Goal: Task Accomplishment & Management: Manage account settings

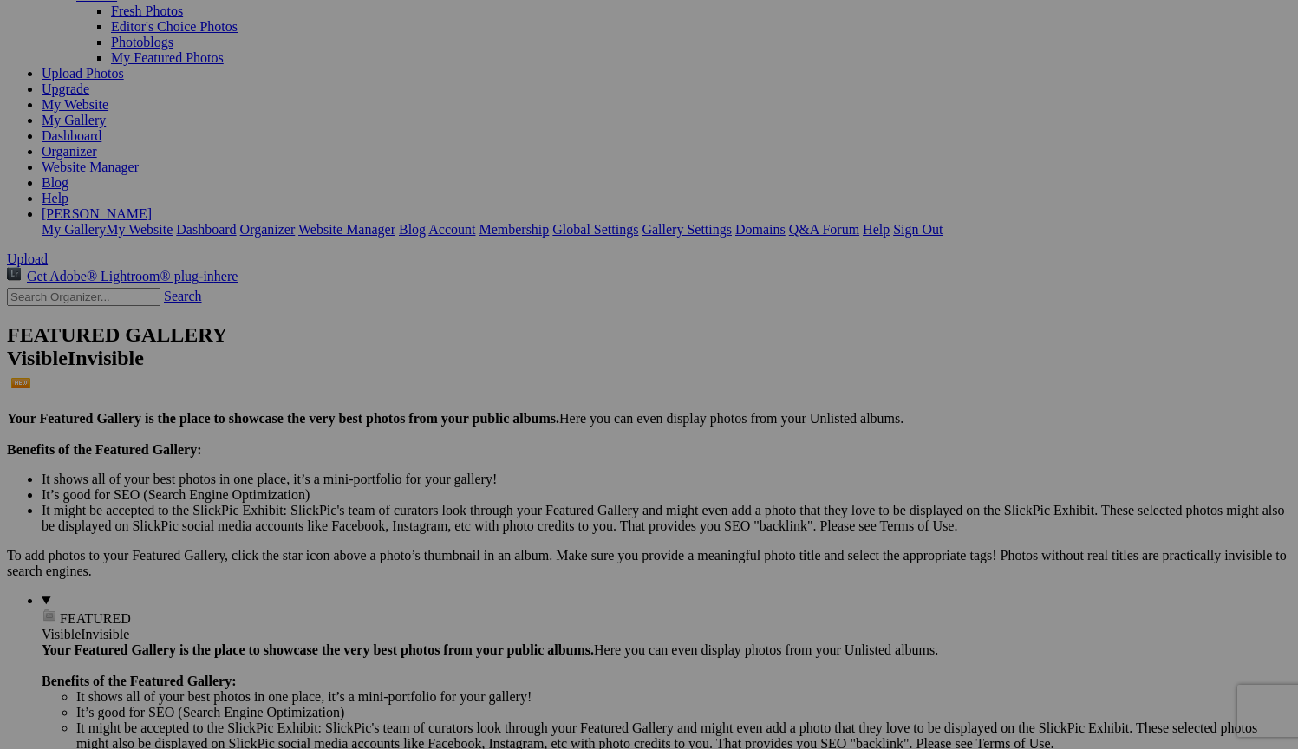
scroll to position [160, 0]
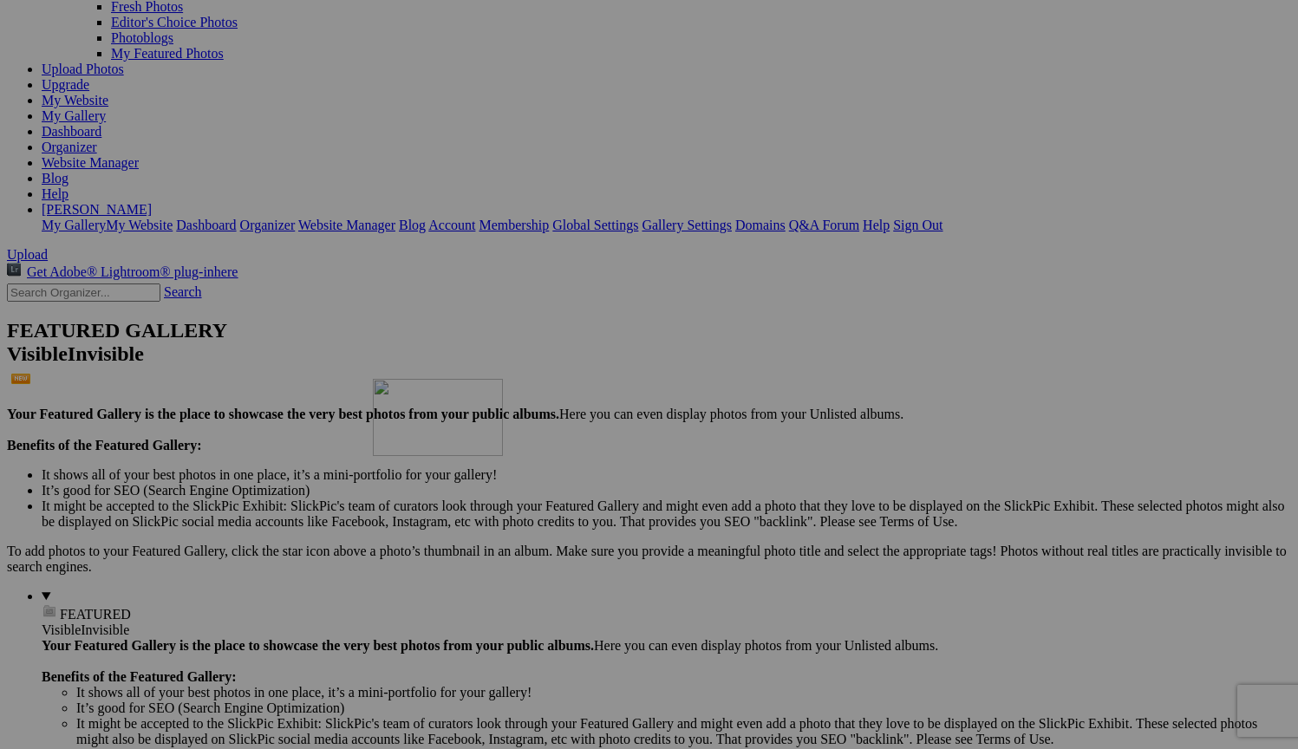
drag, startPoint x: 460, startPoint y: 330, endPoint x: 620, endPoint y: 531, distance: 257.3
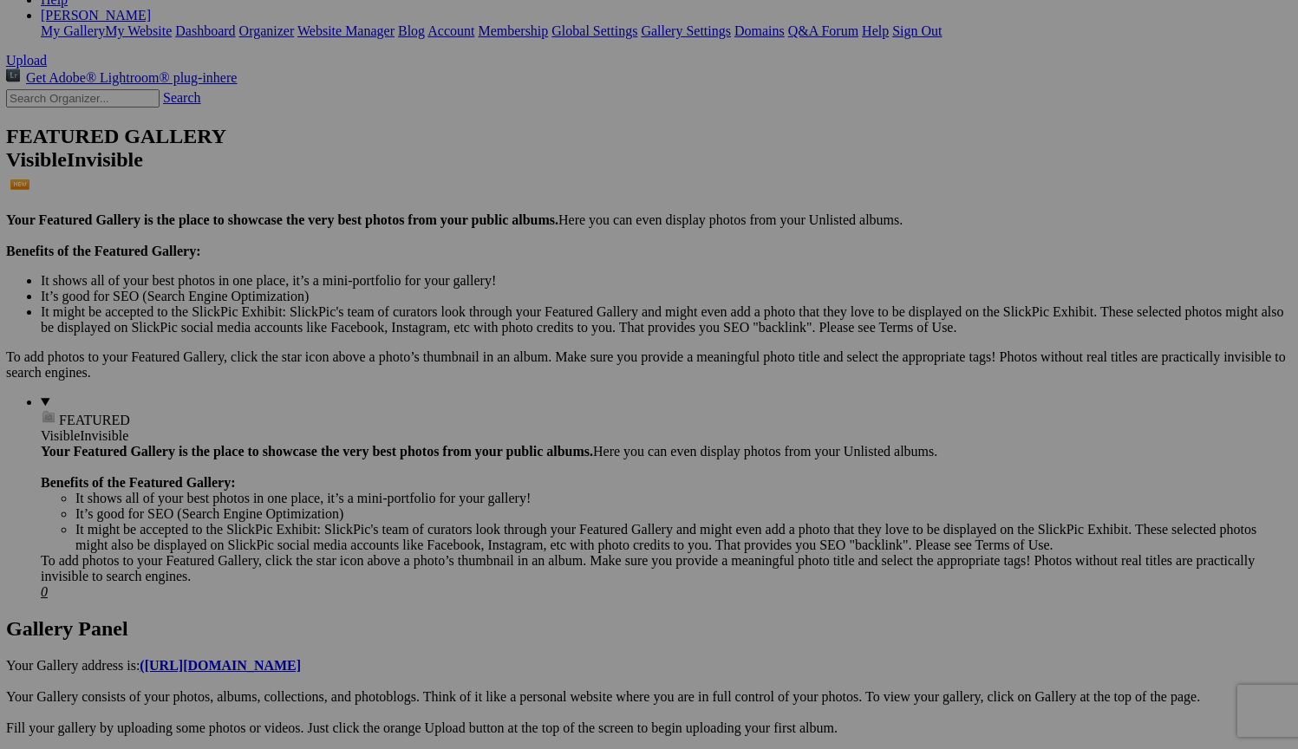
scroll to position [377, 1]
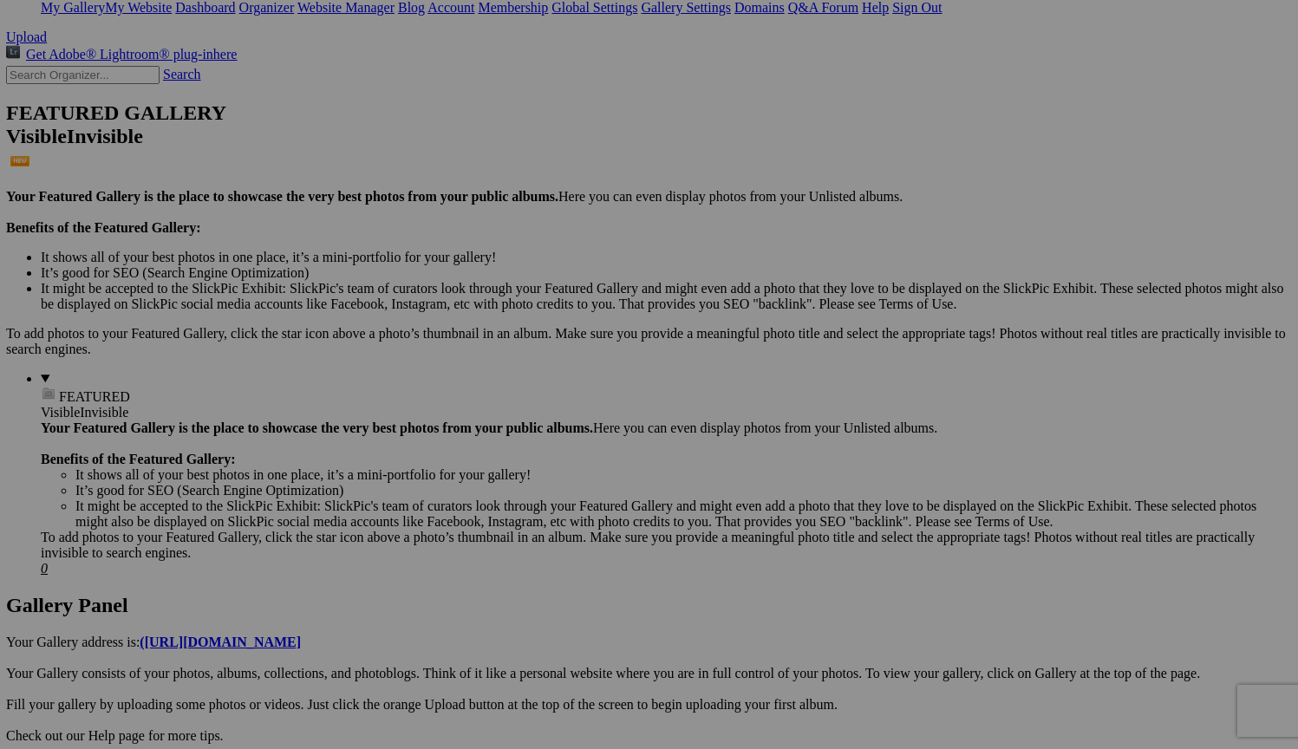
scroll to position [377, 0]
click at [534, 496] on span "Yes" at bounding box center [524, 488] width 20 height 15
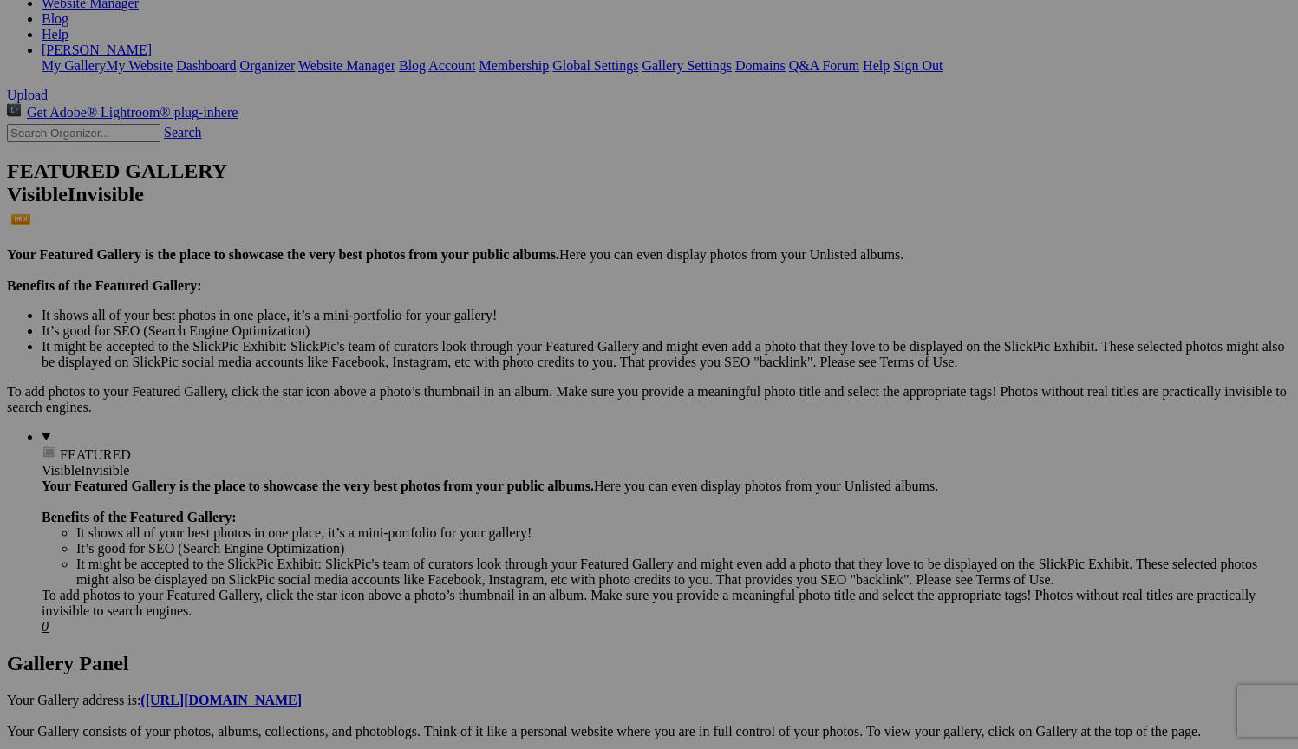
scroll to position [323, 0]
drag, startPoint x: 499, startPoint y: 154, endPoint x: 588, endPoint y: 366, distance: 229.7
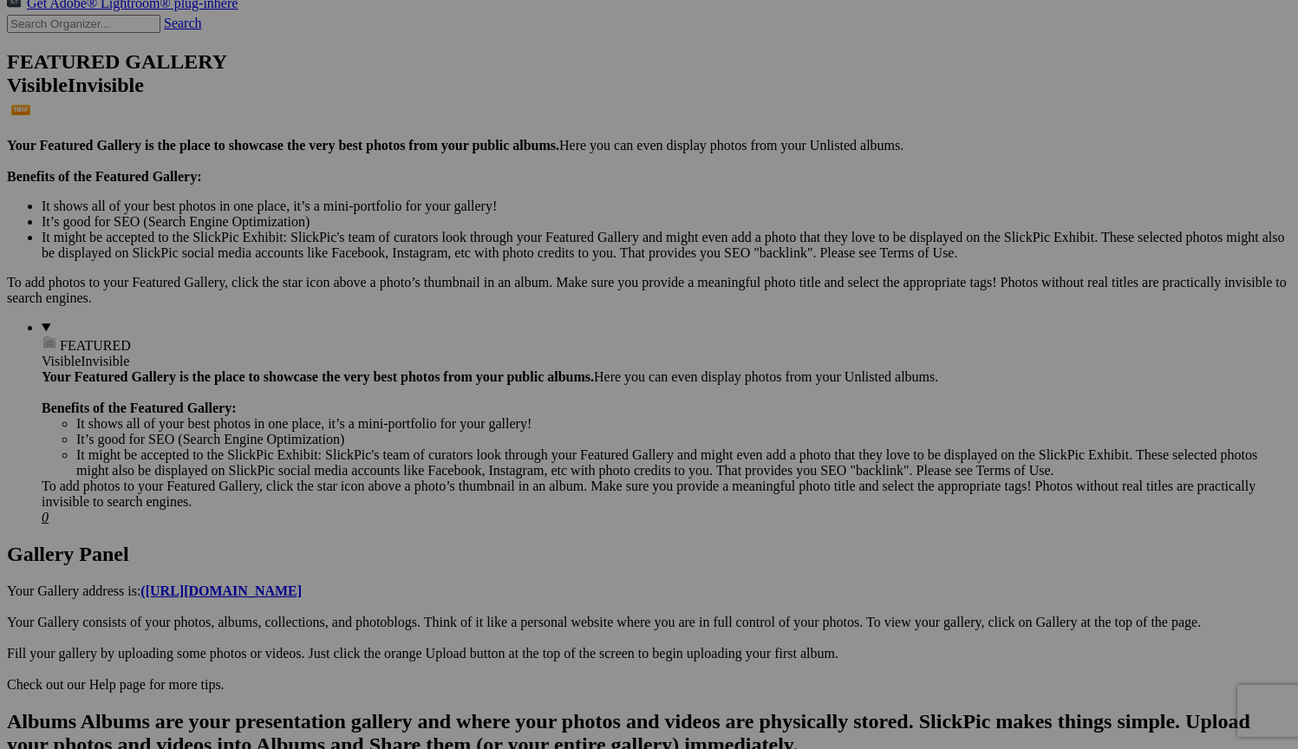
scroll to position [430, 0]
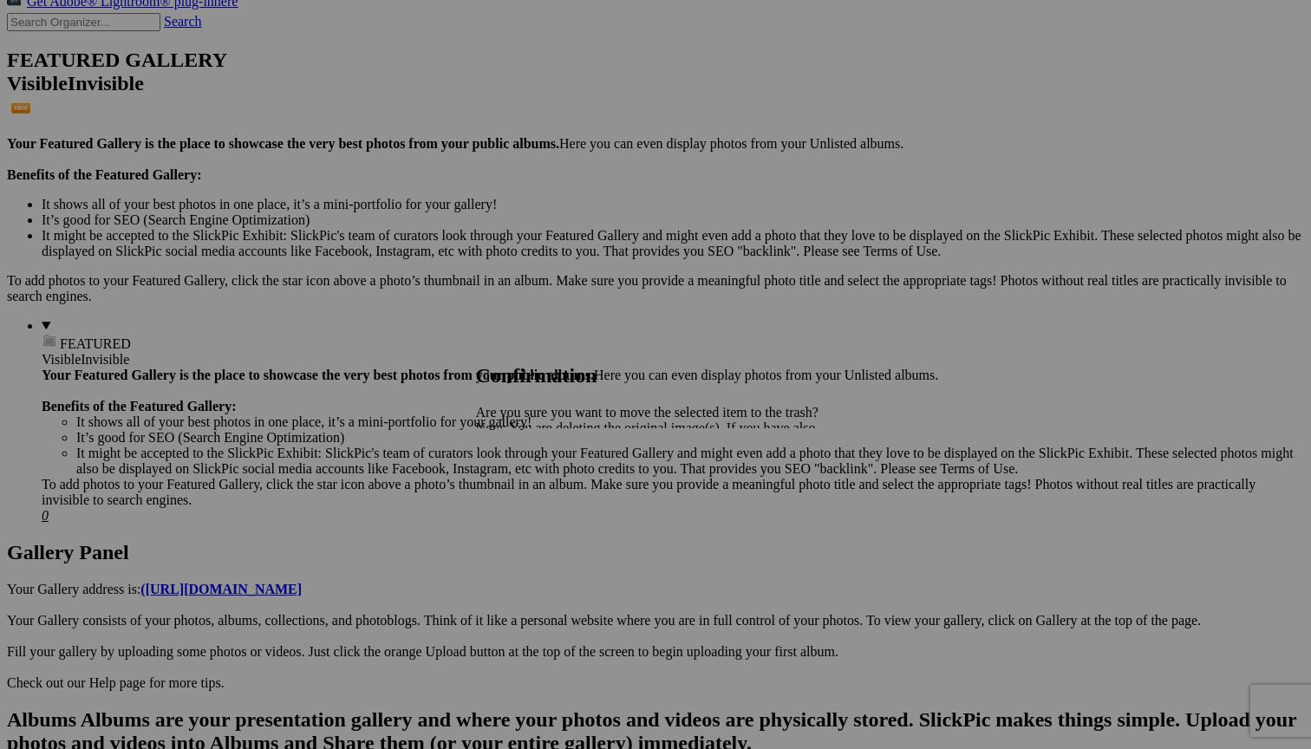
click at [534, 496] on span "Yes" at bounding box center [524, 488] width 20 height 15
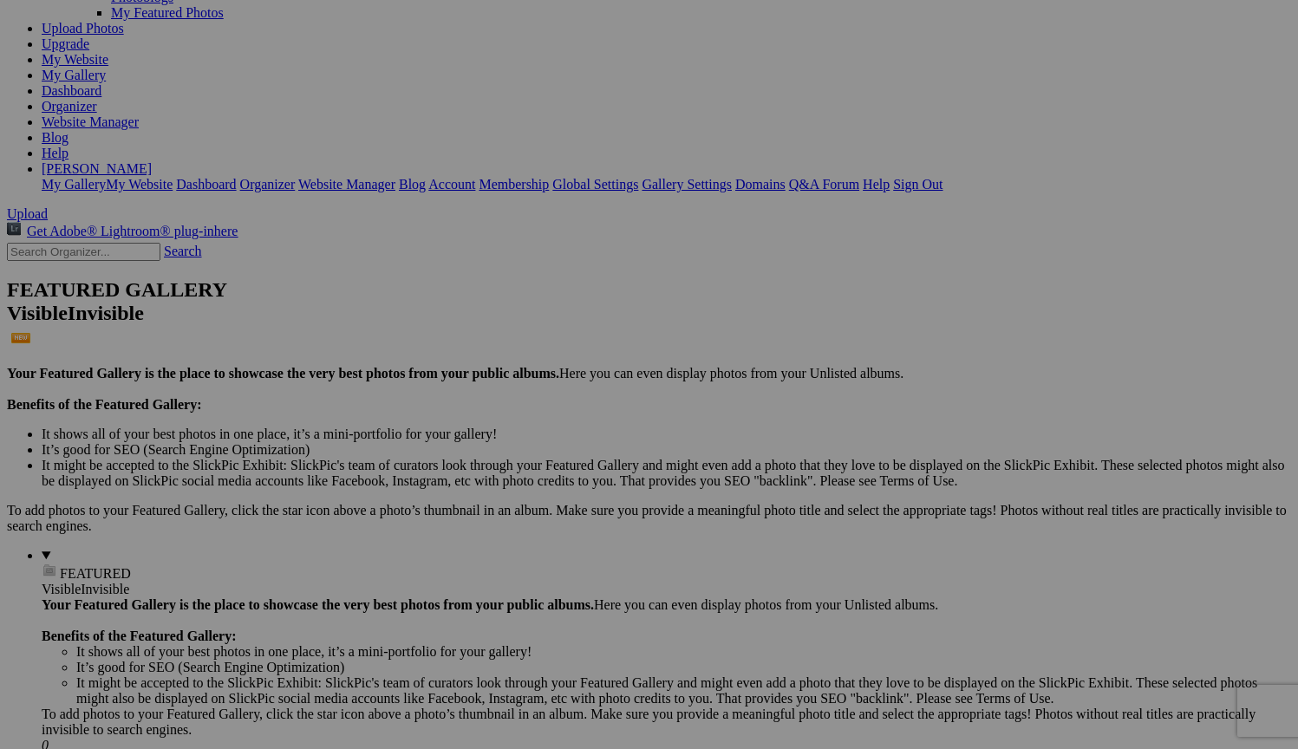
scroll to position [0, 0]
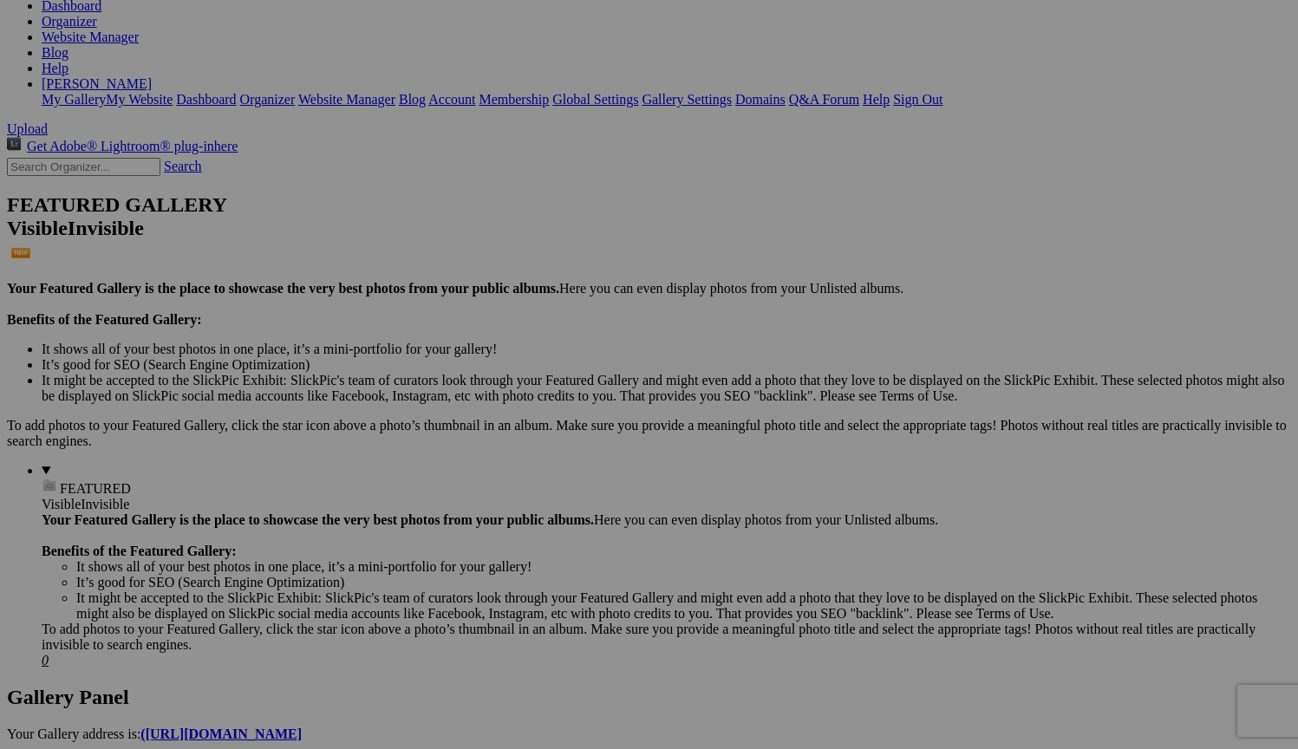
scroll to position [325, 0]
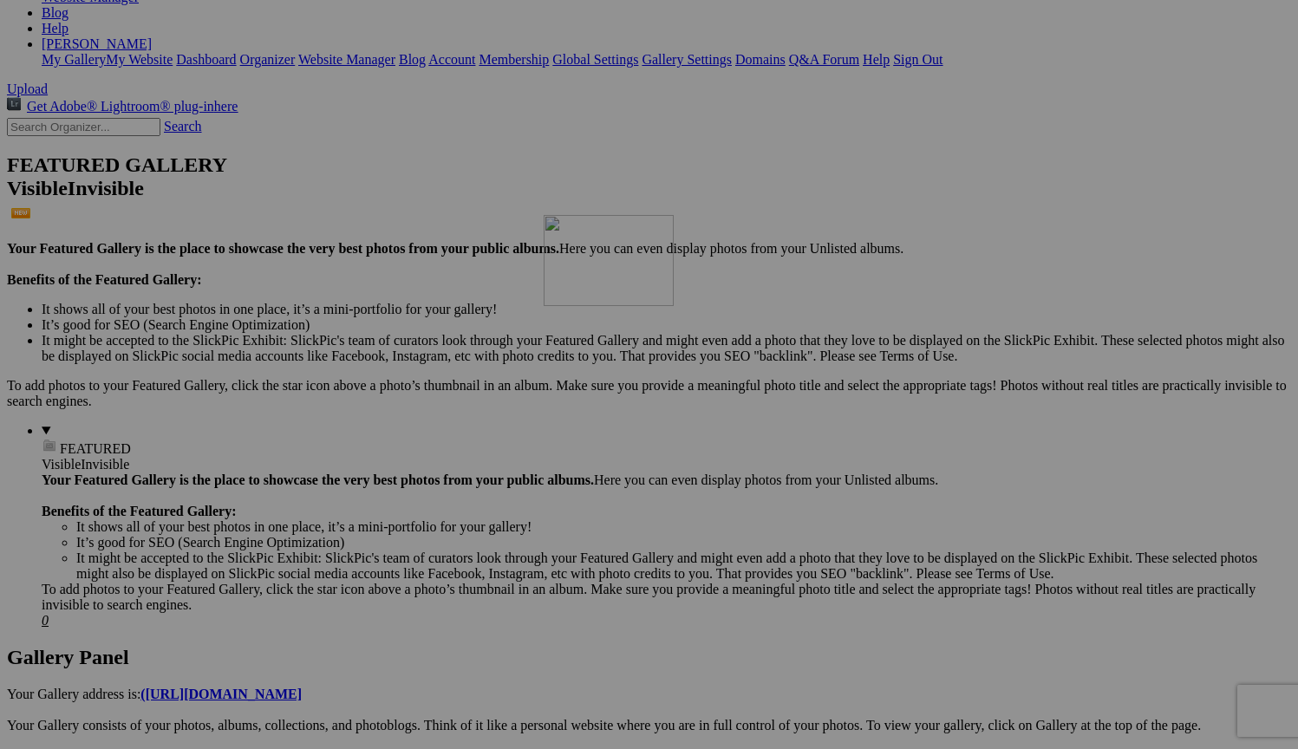
drag, startPoint x: 493, startPoint y: 156, endPoint x: 771, endPoint y: 365, distance: 348.1
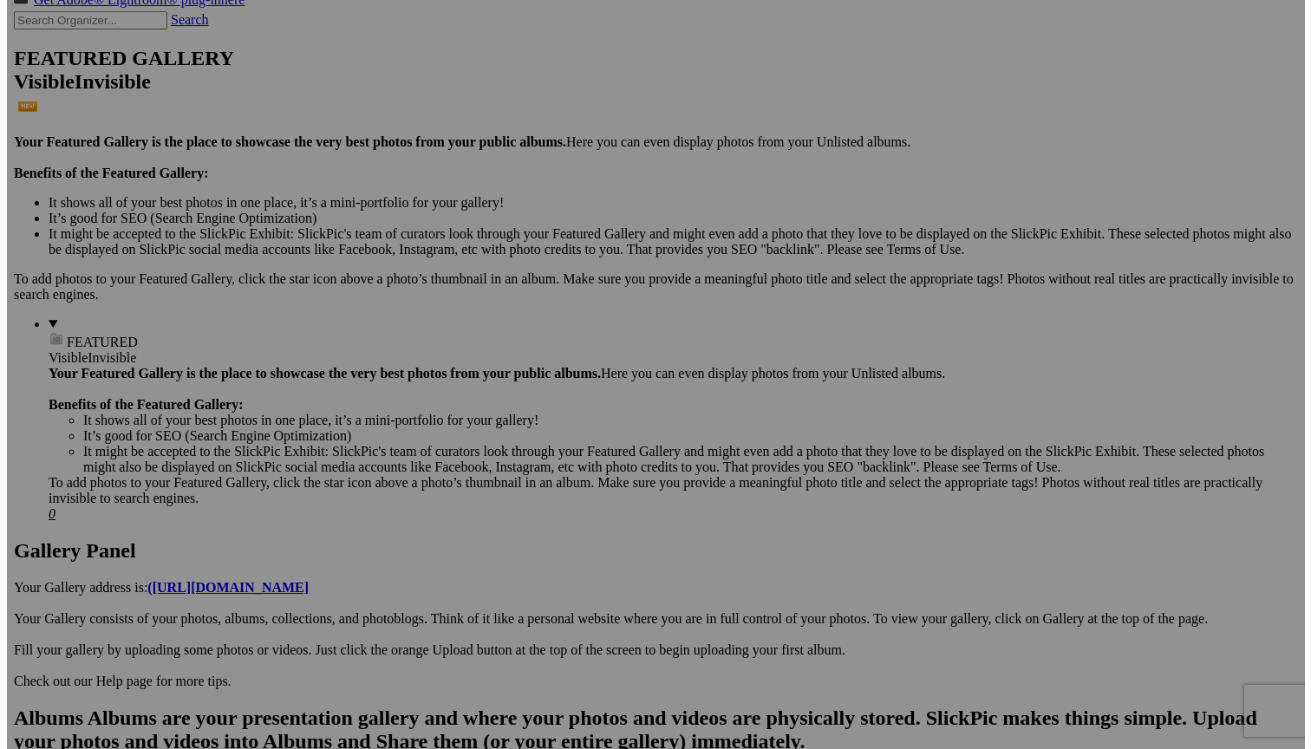
scroll to position [437, 0]
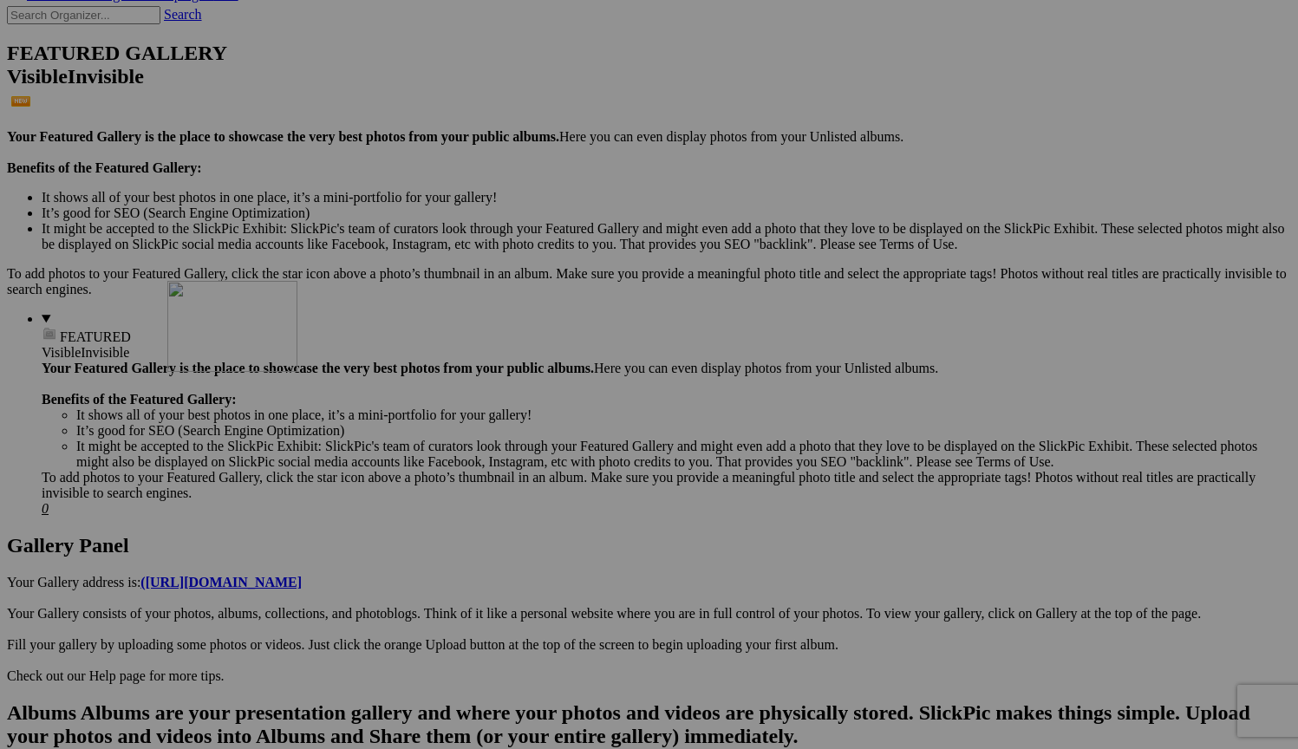
drag, startPoint x: 787, startPoint y: 264, endPoint x: 415, endPoint y: 436, distance: 409.3
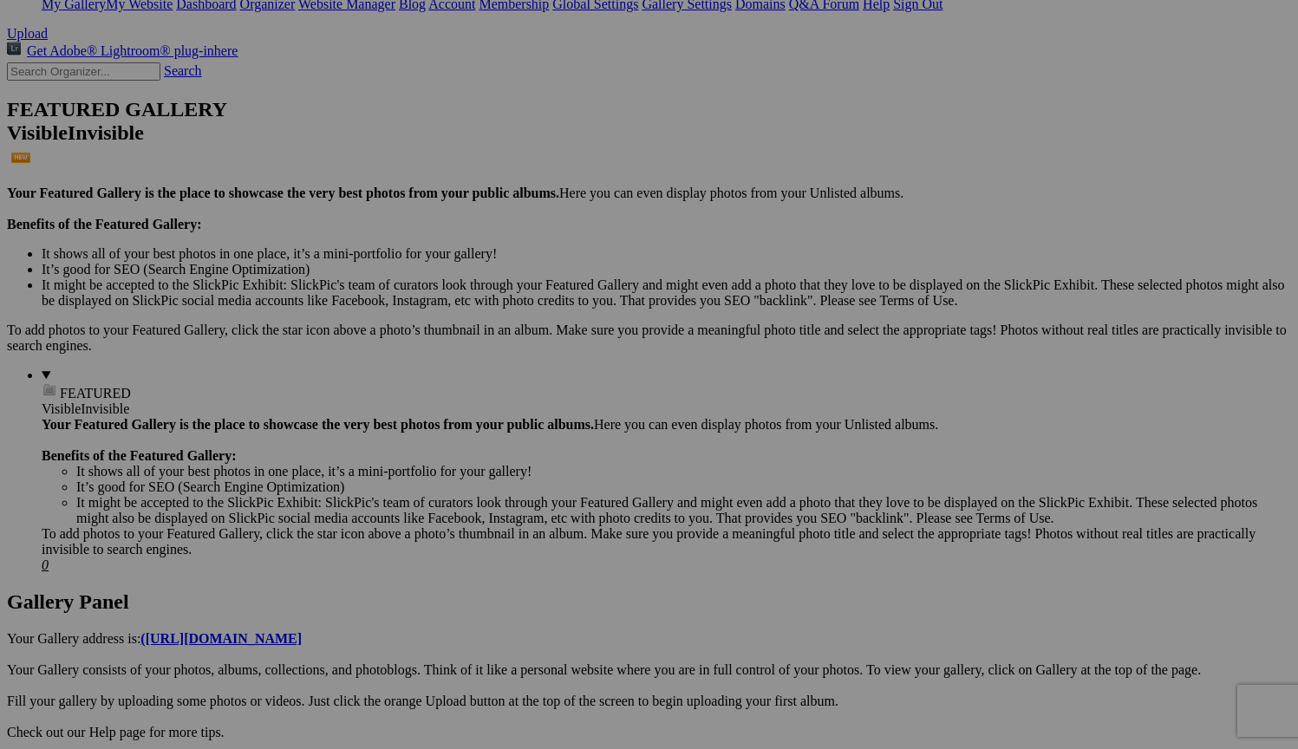
scroll to position [425, 0]
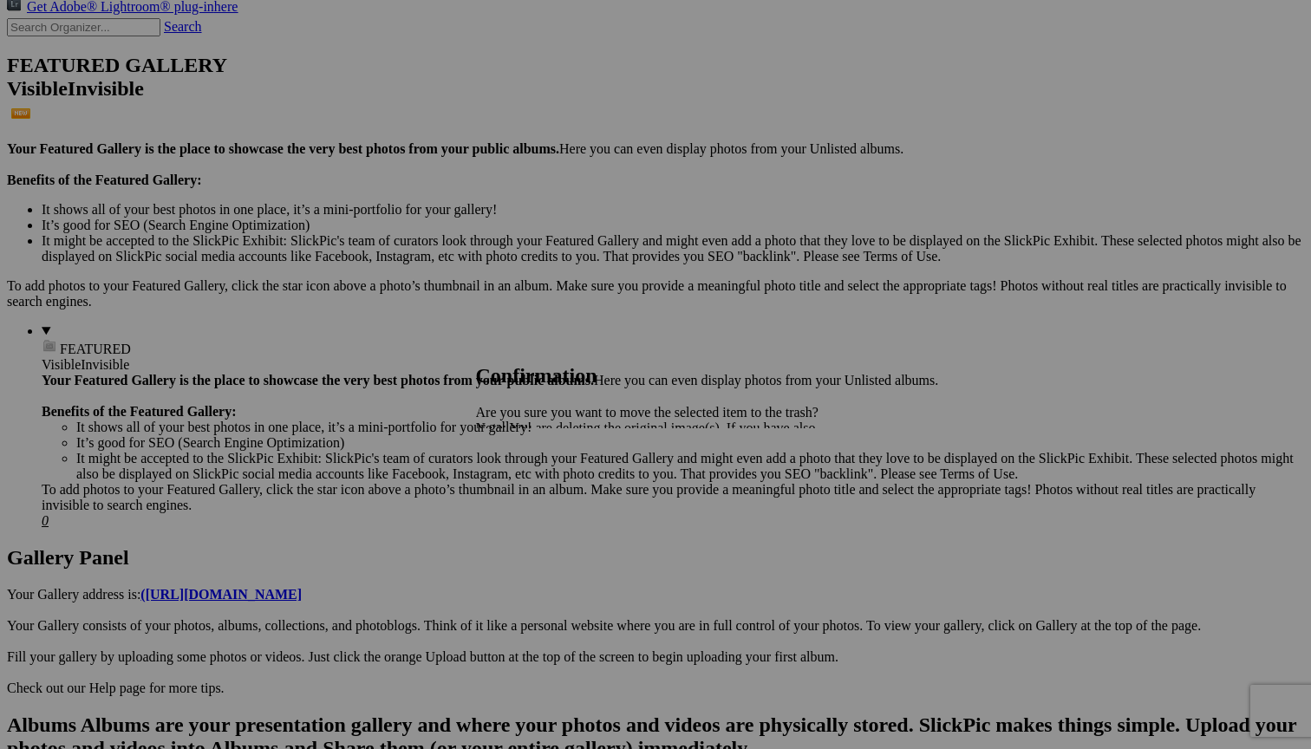
click at [534, 496] on span "Yes" at bounding box center [524, 488] width 20 height 15
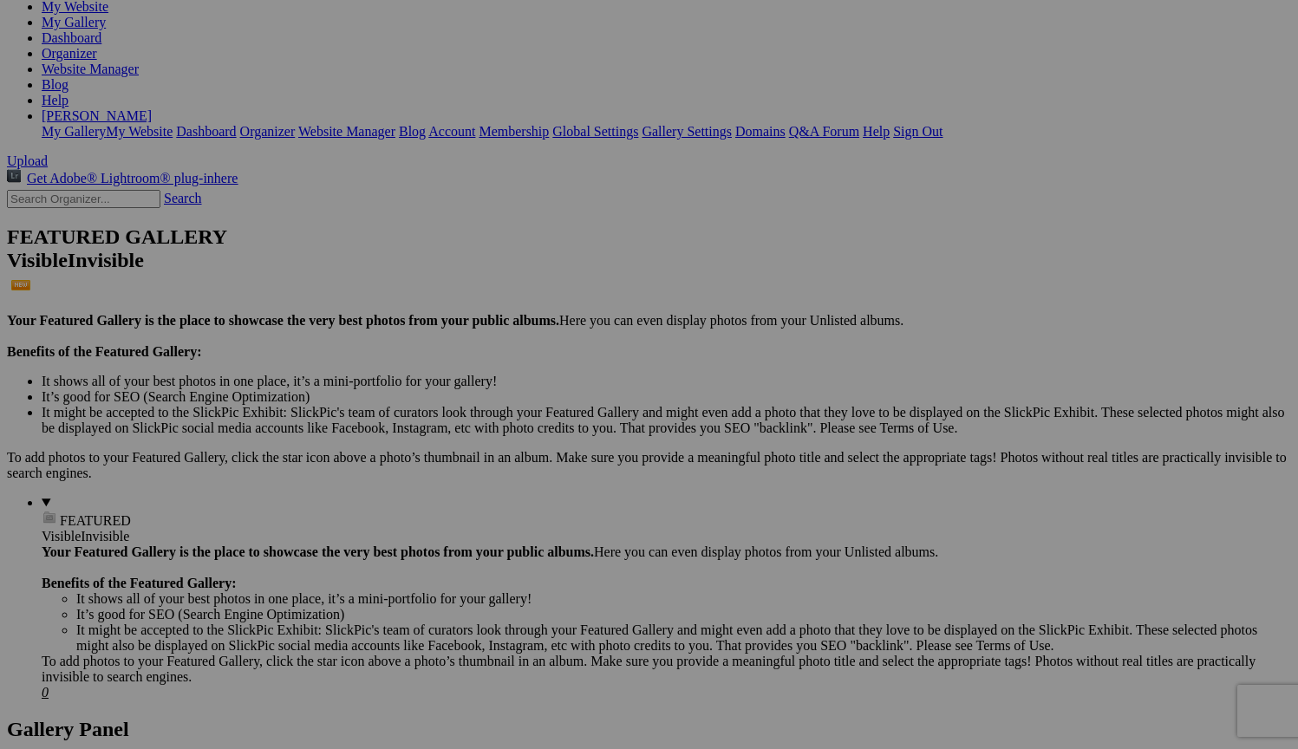
scroll to position [256, 0]
drag, startPoint x: 480, startPoint y: 250, endPoint x: 278, endPoint y: 620, distance: 421.8
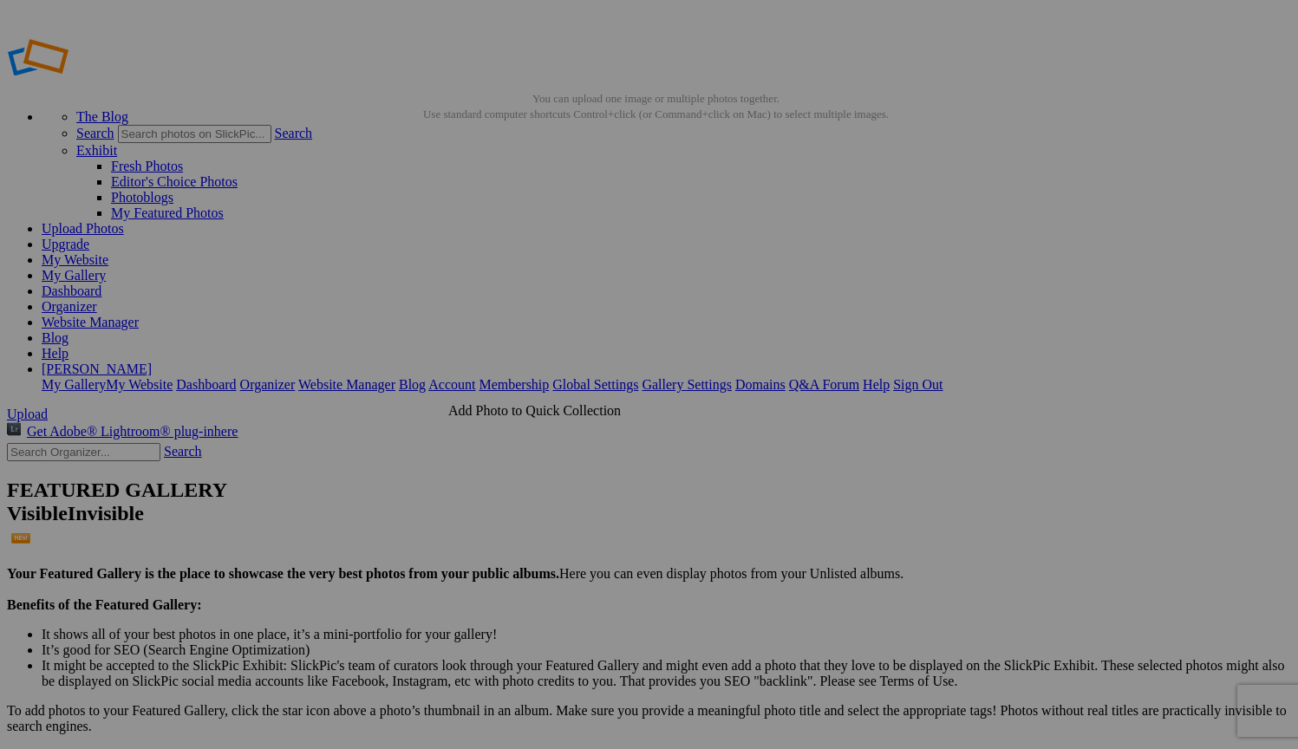
scroll to position [0, 0]
